Goal: Information Seeking & Learning: Learn about a topic

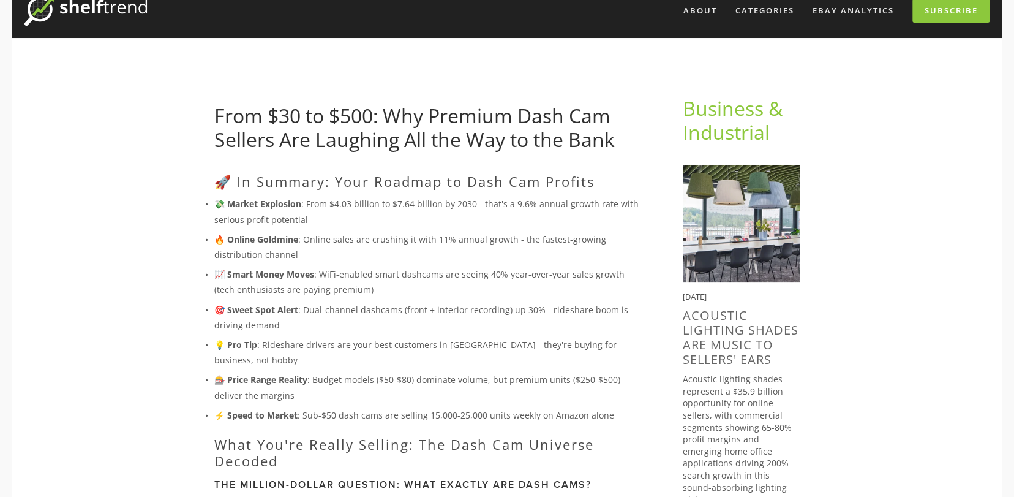
scroll to position [122, 0]
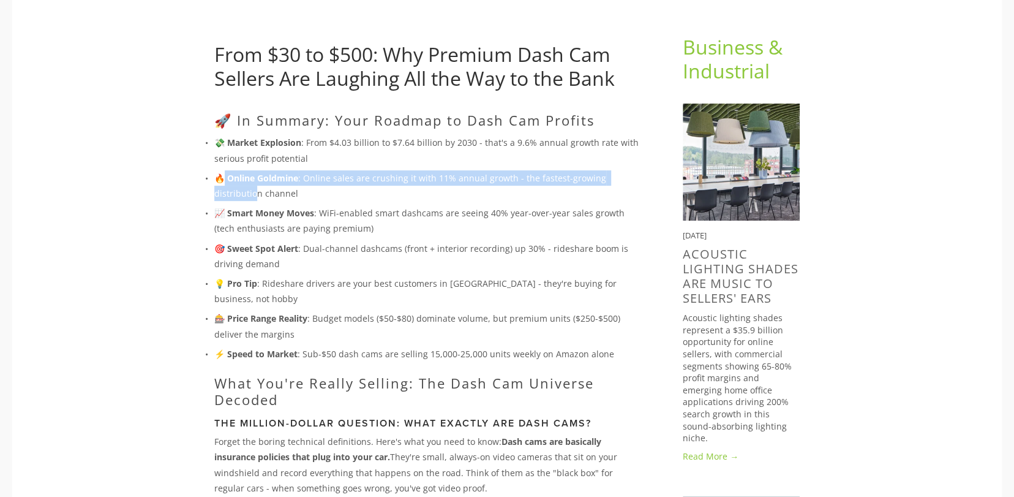
drag, startPoint x: 227, startPoint y: 179, endPoint x: 257, endPoint y: 190, distance: 32.3
click at [257, 190] on p "🔥 Online Goldmine : Online sales are crushing it with 11% annual growth - the f…" at bounding box center [428, 185] width 429 height 31
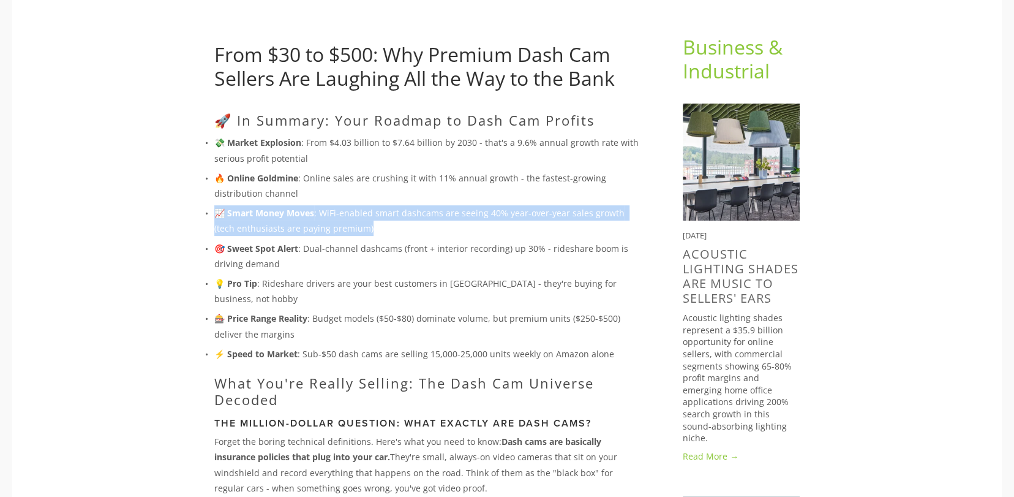
drag, startPoint x: 205, startPoint y: 205, endPoint x: 355, endPoint y: 224, distance: 151.8
click at [355, 224] on p "📈 Smart Money Moves : WiFi-enabled smart dashcams are seeing 40% year-over-year…" at bounding box center [428, 220] width 429 height 31
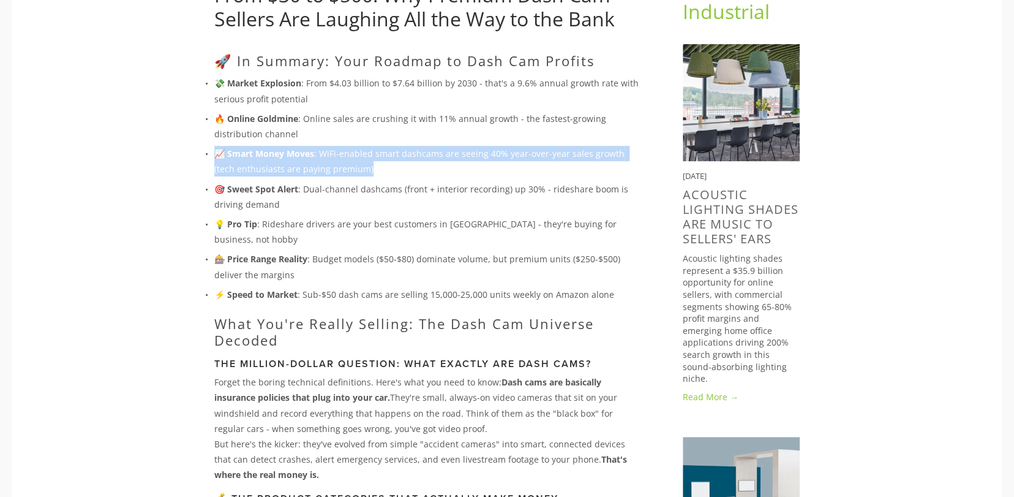
scroll to position [184, 0]
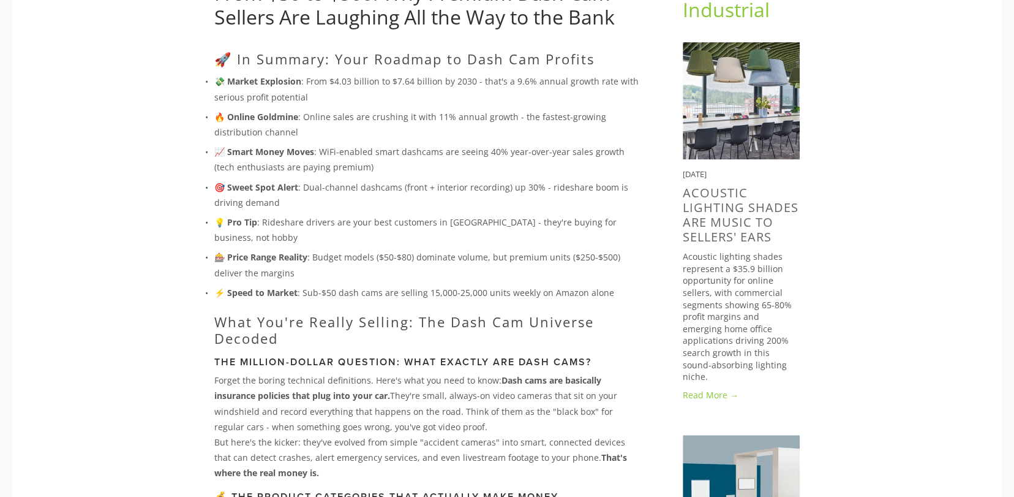
click at [261, 197] on p "🎯 Sweet Spot Alert : Dual-channel dashcams (front + interior recording) up 30% …" at bounding box center [428, 194] width 429 height 31
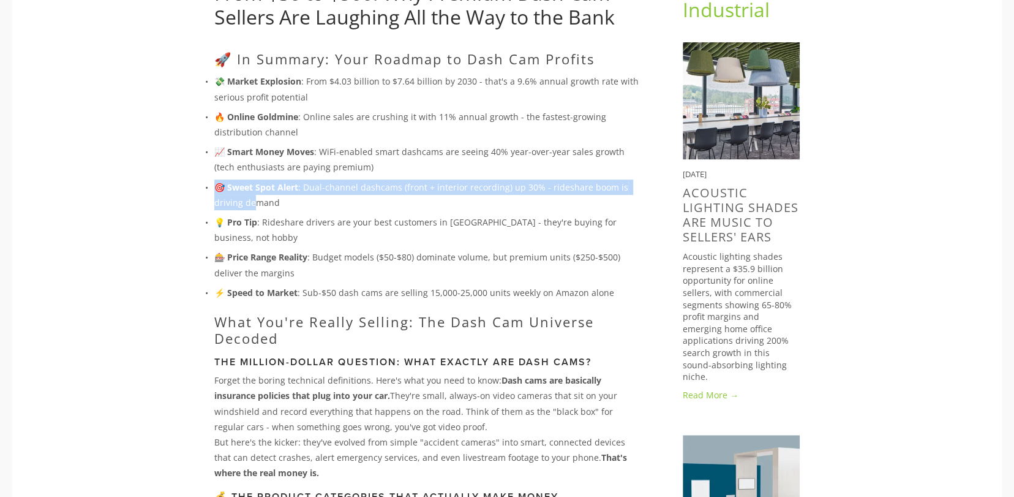
drag, startPoint x: 213, startPoint y: 188, endPoint x: 257, endPoint y: 197, distance: 45.0
click at [257, 197] on p "🎯 Sweet Spot Alert : Dual-channel dashcams (front + interior recording) up 30% …" at bounding box center [428, 194] width 429 height 31
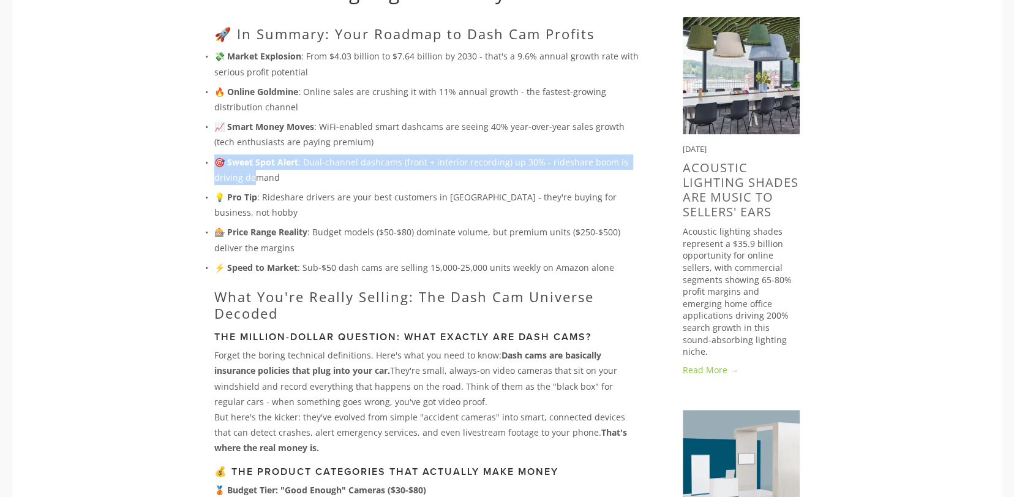
scroll to position [245, 0]
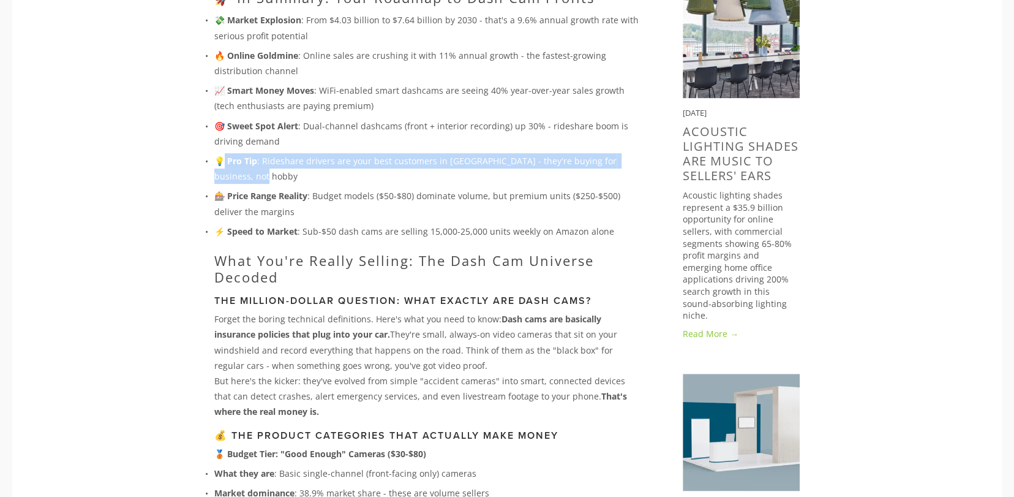
drag, startPoint x: 224, startPoint y: 159, endPoint x: 229, endPoint y: 178, distance: 19.8
click at [229, 178] on p "💡 Pro Tip : Rideshare drivers are your best customers in [GEOGRAPHIC_DATA] - th…" at bounding box center [428, 168] width 429 height 31
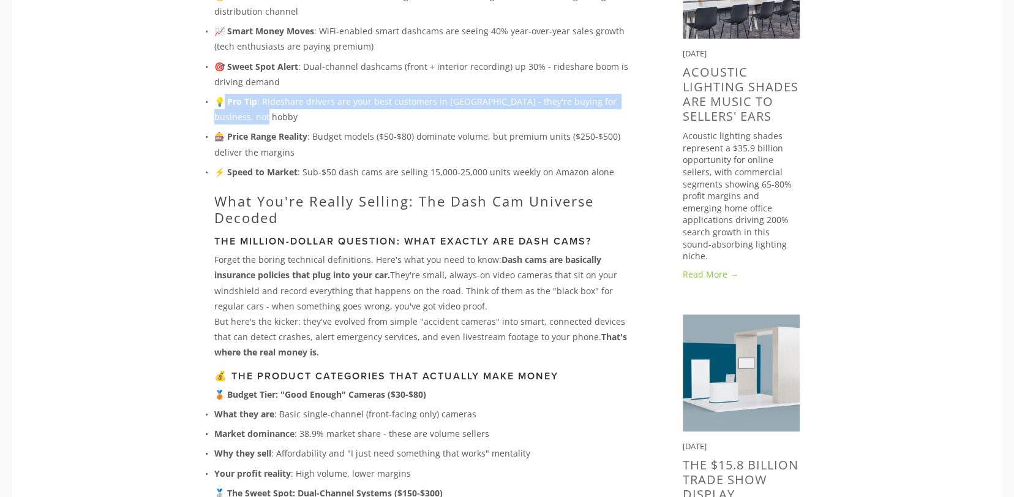
scroll to position [306, 0]
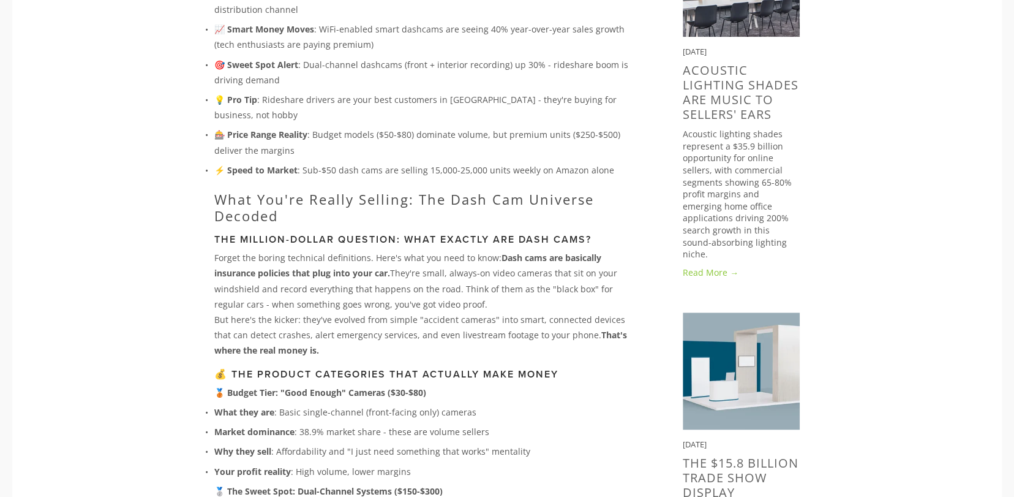
click at [222, 153] on p "🎰 Price Range Reality : Budget models ($50-$80) dominate volume, but premium un…" at bounding box center [428, 142] width 429 height 31
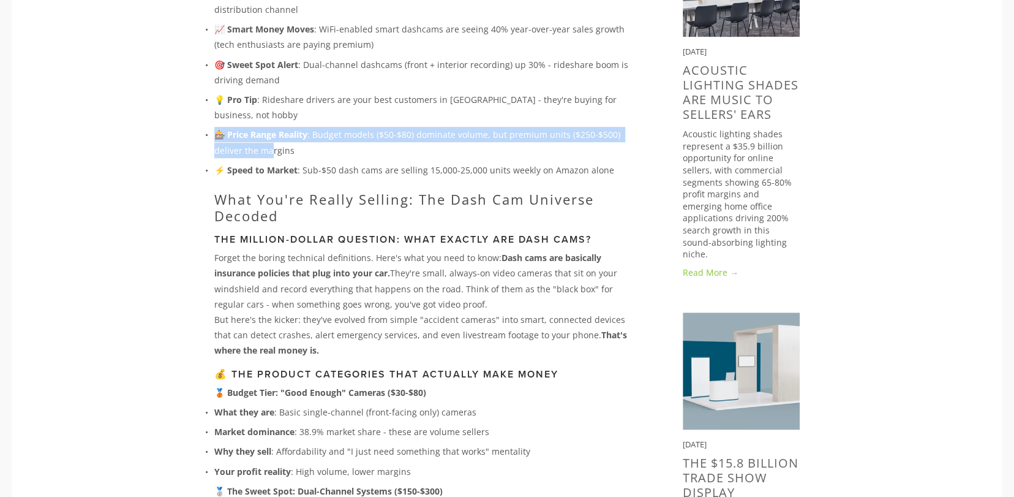
drag, startPoint x: 208, startPoint y: 136, endPoint x: 272, endPoint y: 154, distance: 66.1
click at [272, 154] on p "🎰 Price Range Reality : Budget models ($50-$80) dominate volume, but premium un…" at bounding box center [428, 142] width 429 height 31
click at [221, 151] on p "🎰 Price Range Reality : Budget models ($50-$80) dominate volume, but premium un…" at bounding box center [428, 142] width 429 height 31
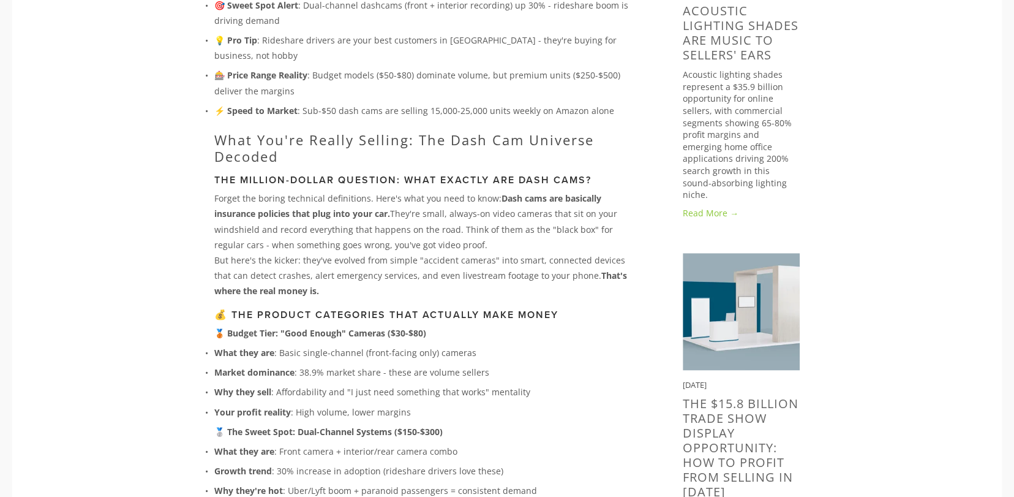
scroll to position [367, 0]
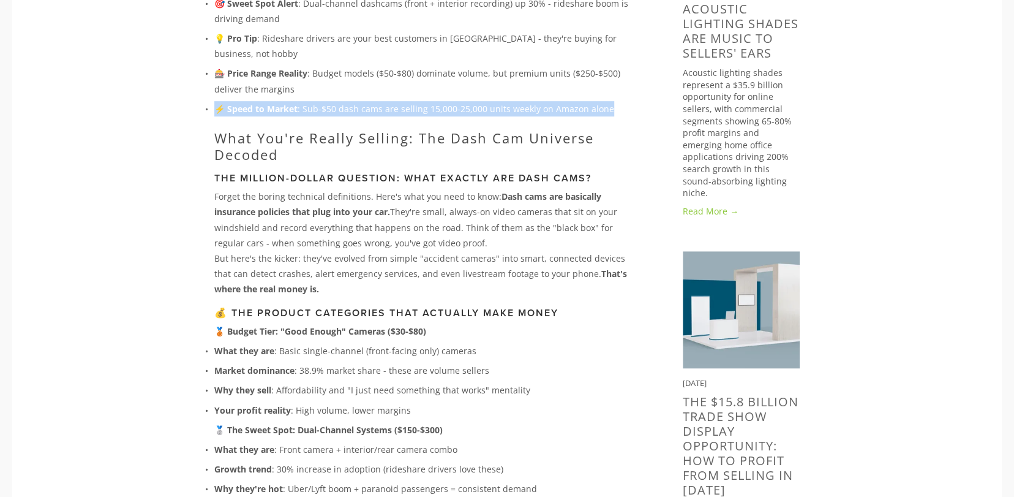
drag, startPoint x: 212, startPoint y: 113, endPoint x: 610, endPoint y: 113, distance: 398.0
click at [610, 113] on p "⚡ Speed to Market : Sub-$50 dash cams are selling 15,000-25,000 units weekly on…" at bounding box center [428, 108] width 429 height 15
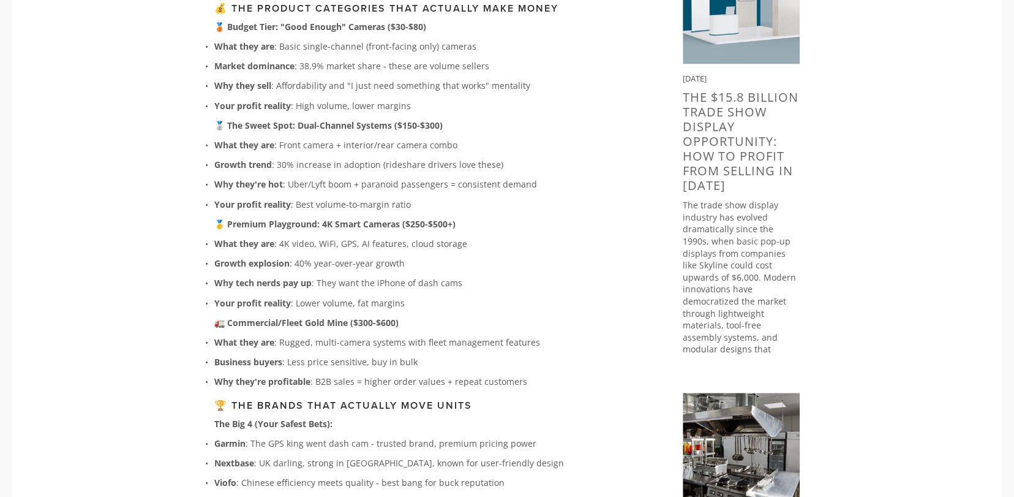
scroll to position [674, 0]
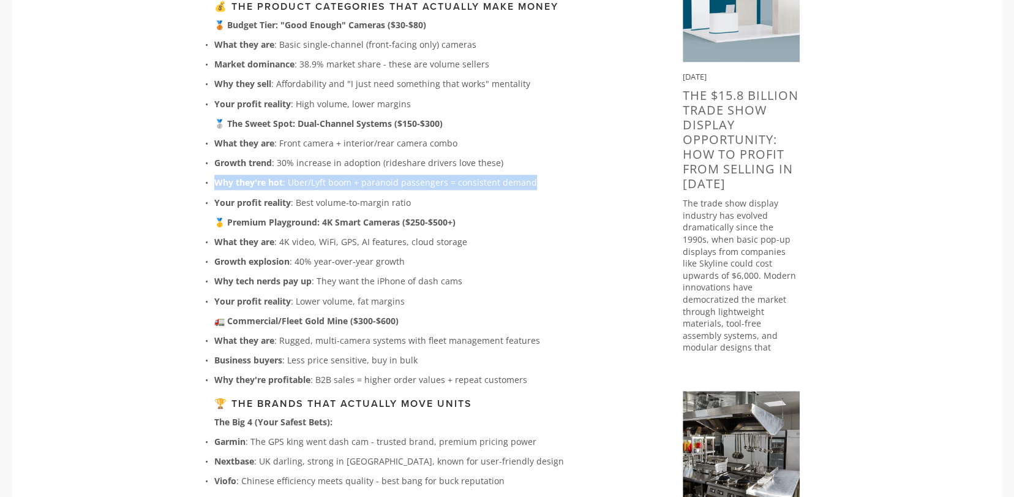
drag, startPoint x: 216, startPoint y: 181, endPoint x: 269, endPoint y: 206, distance: 59.2
click at [531, 179] on p "Why they're hot : Uber/Lyft boom + paranoid passengers = consistent demand" at bounding box center [428, 182] width 429 height 15
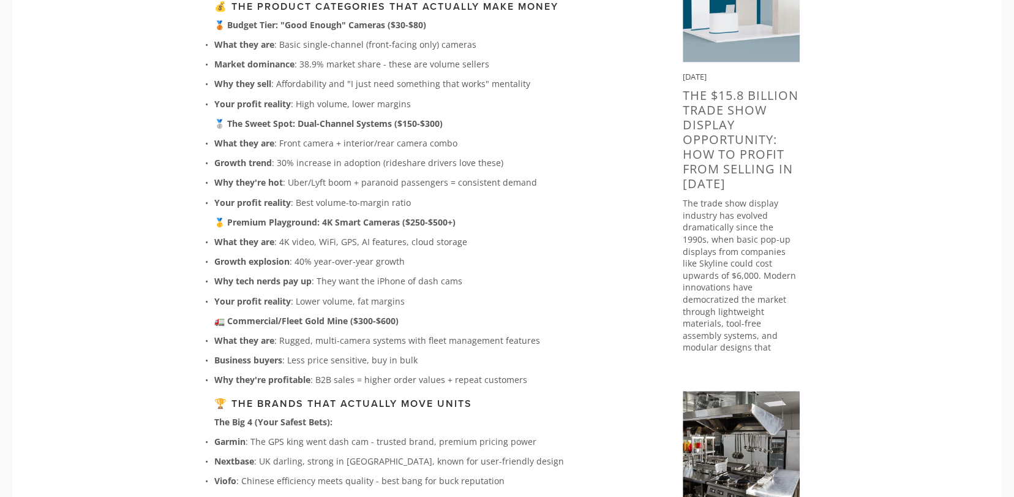
click at [228, 204] on strong "Your profit reality" at bounding box center [252, 203] width 77 height 12
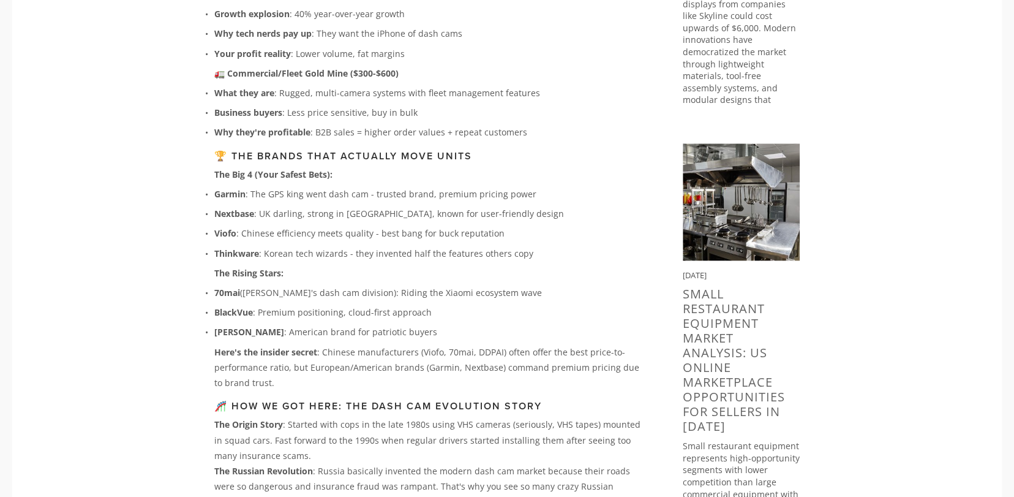
scroll to position [919, 0]
